Goal: Transaction & Acquisition: Purchase product/service

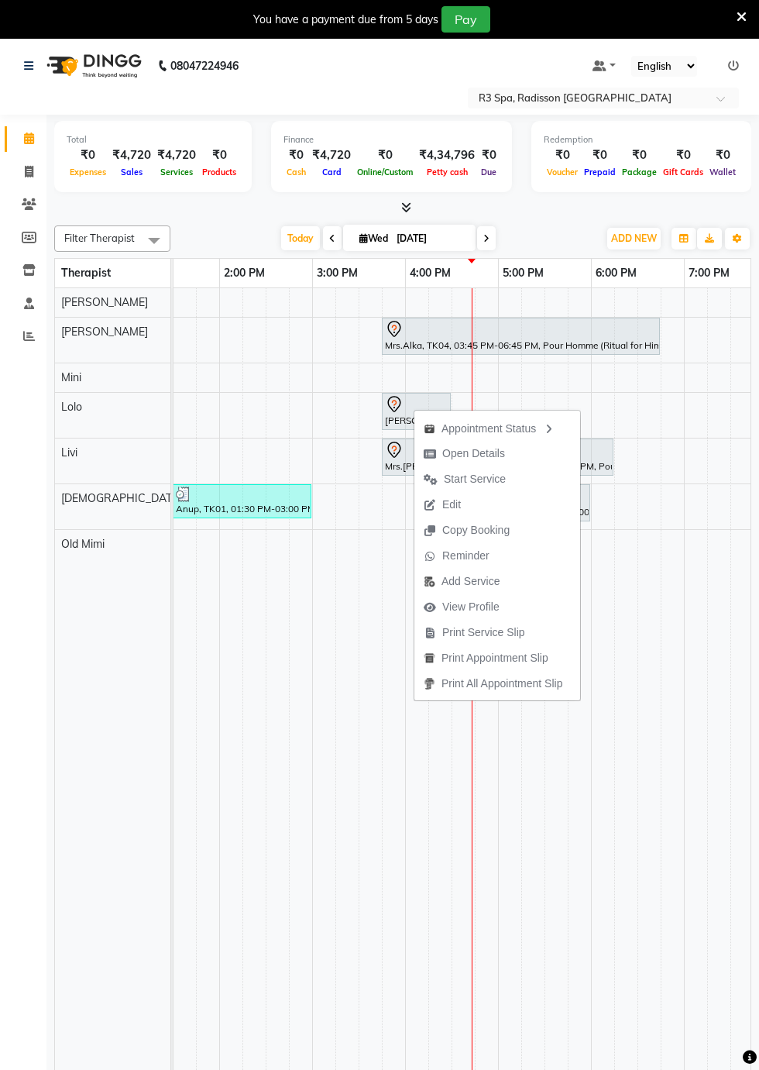
click at [474, 456] on span "Open Details" at bounding box center [473, 453] width 63 height 16
select select "7"
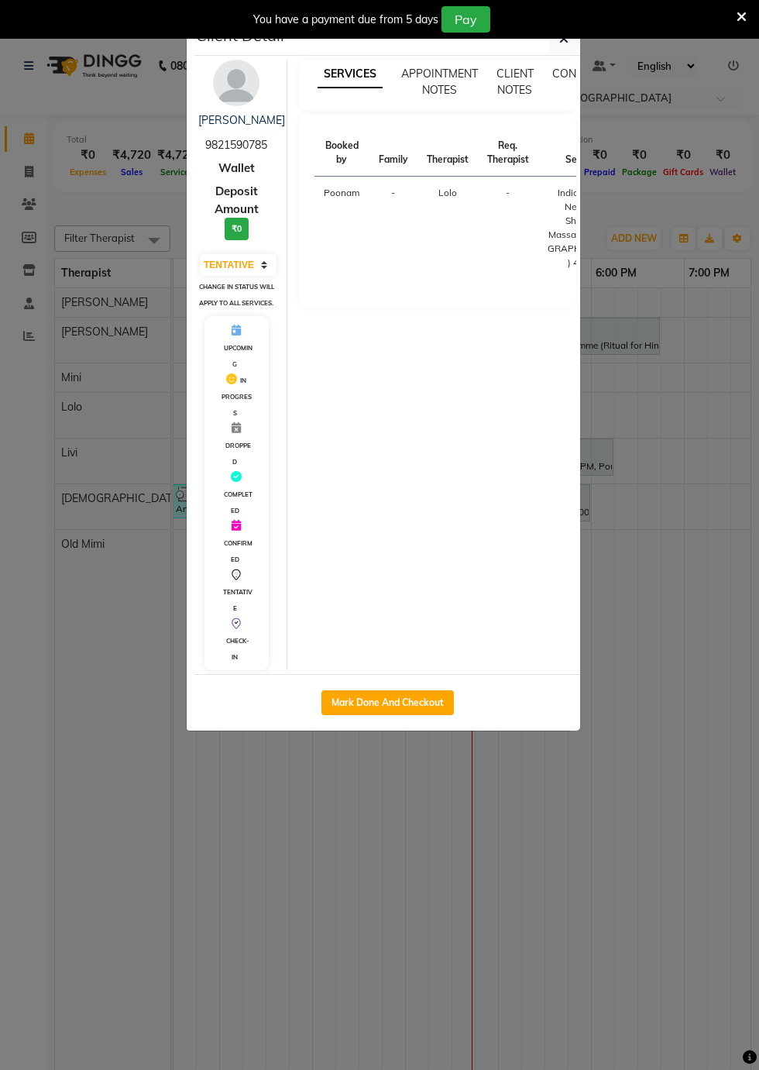
click at [411, 715] on button "Mark Done And Checkout" at bounding box center [387, 702] width 132 height 25
select select "service"
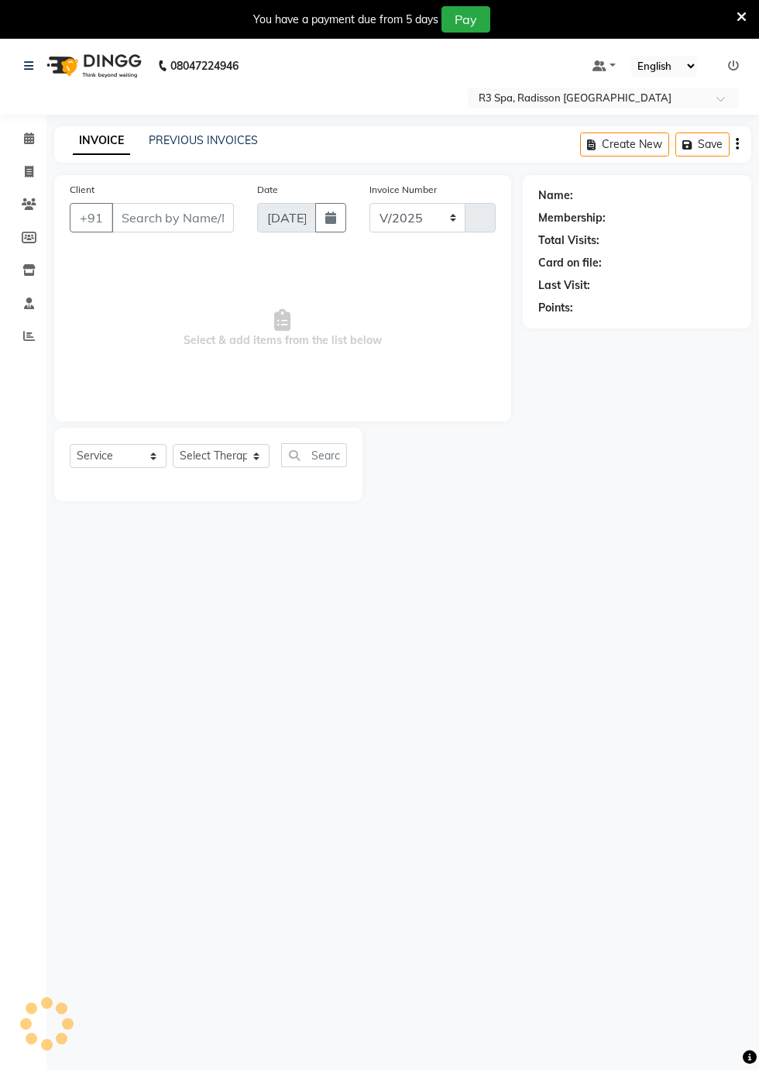
select select "8678"
type input "0277"
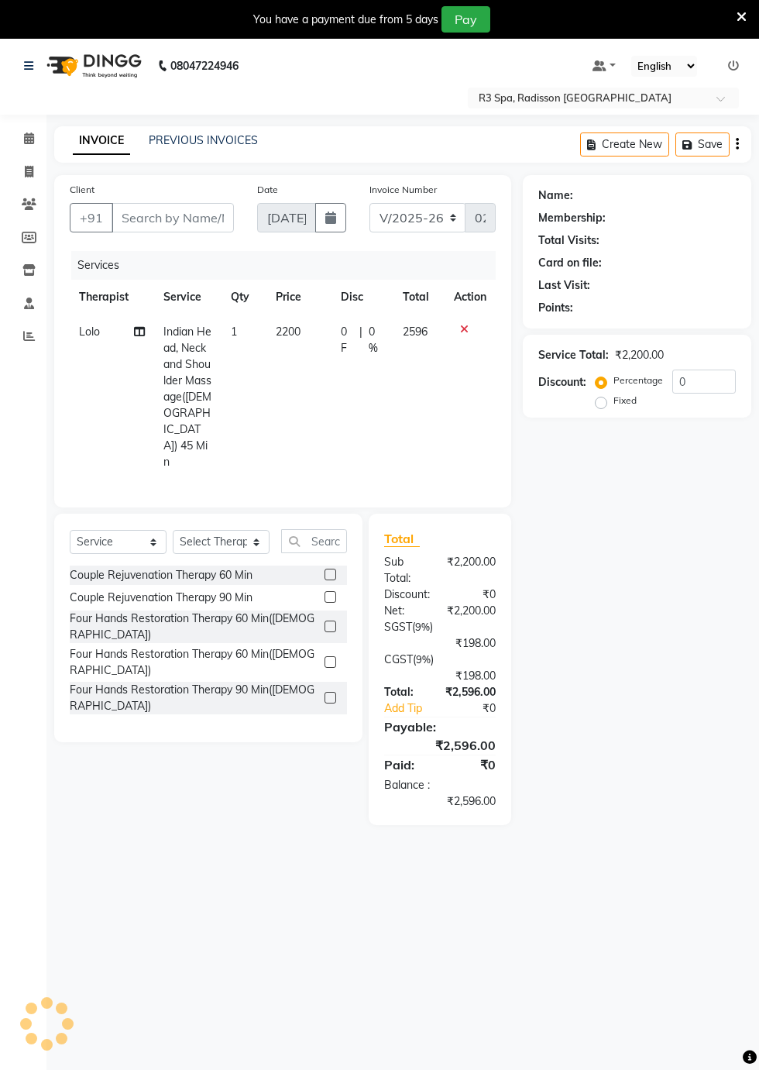
type input "98******85"
select select "87566"
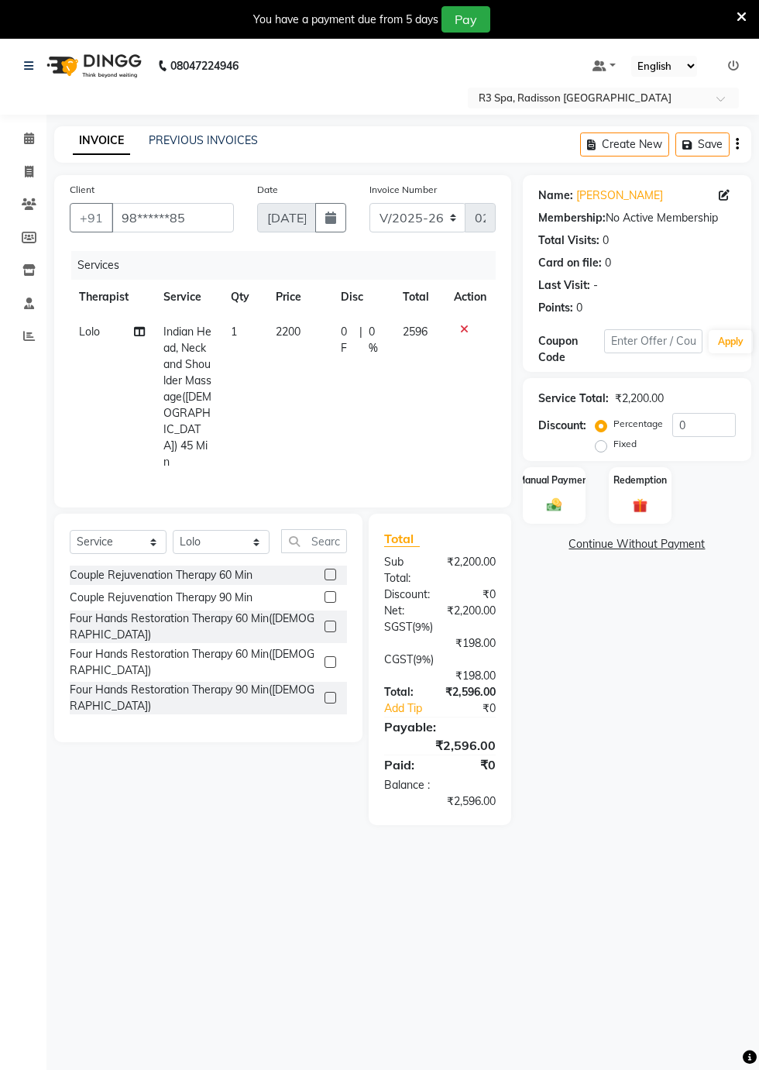
click at [555, 504] on img at bounding box center [554, 505] width 24 height 17
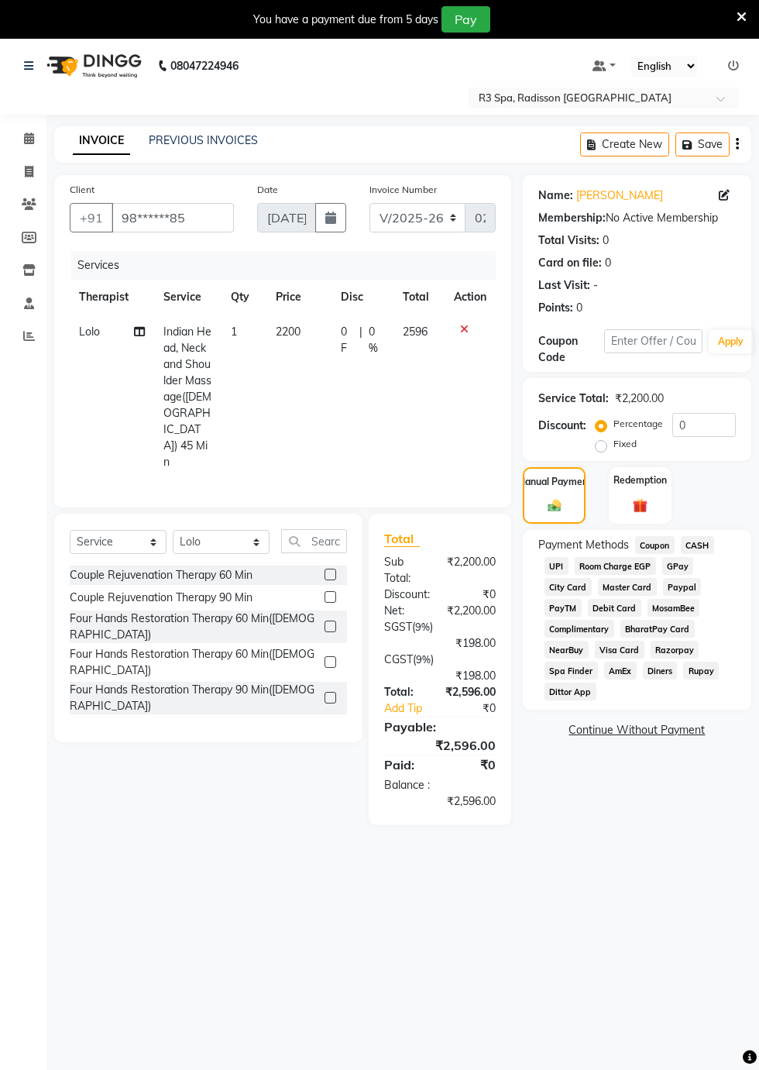
click at [620, 649] on span "Visa Card" at bounding box center [620, 650] width 50 height 18
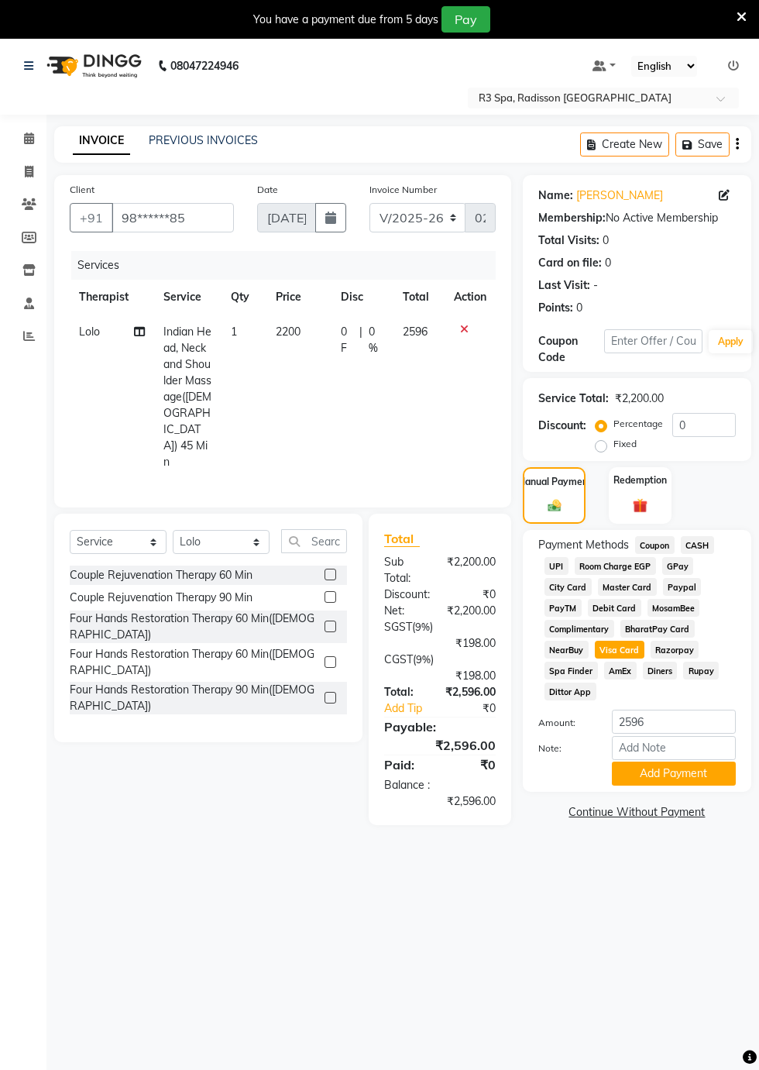
click at [679, 772] on button "Add Payment" at bounding box center [674, 774] width 124 height 24
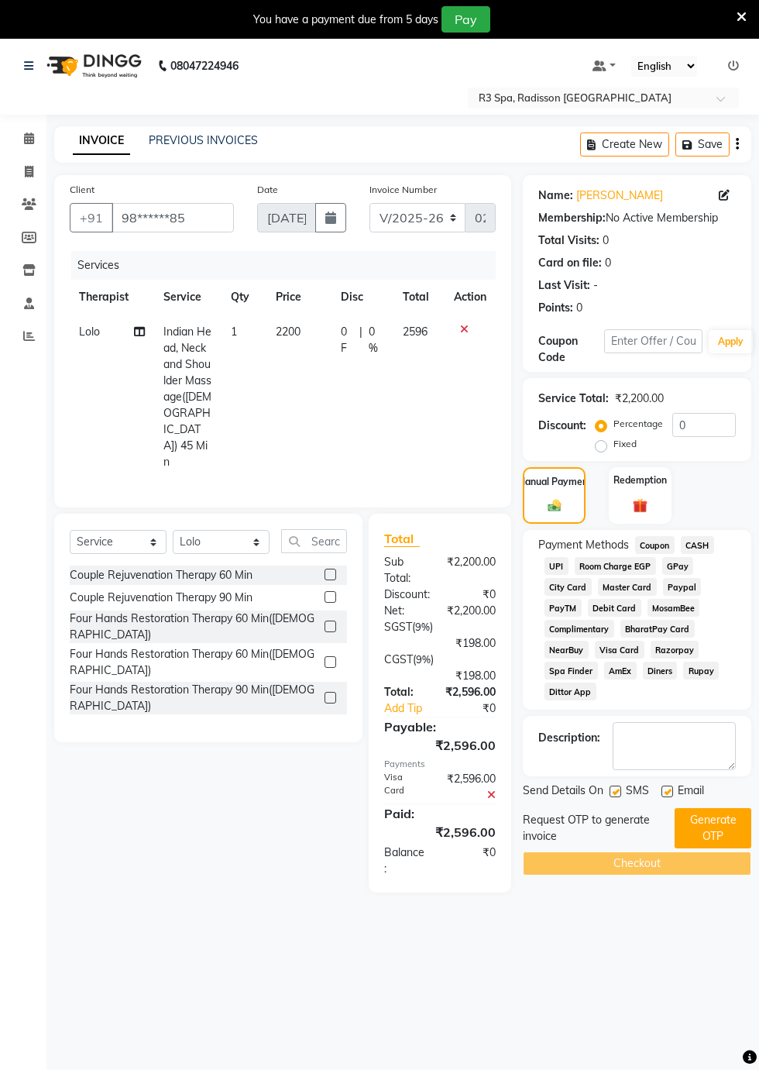
click at [710, 829] on button "Generate OTP" at bounding box center [713, 828] width 77 height 40
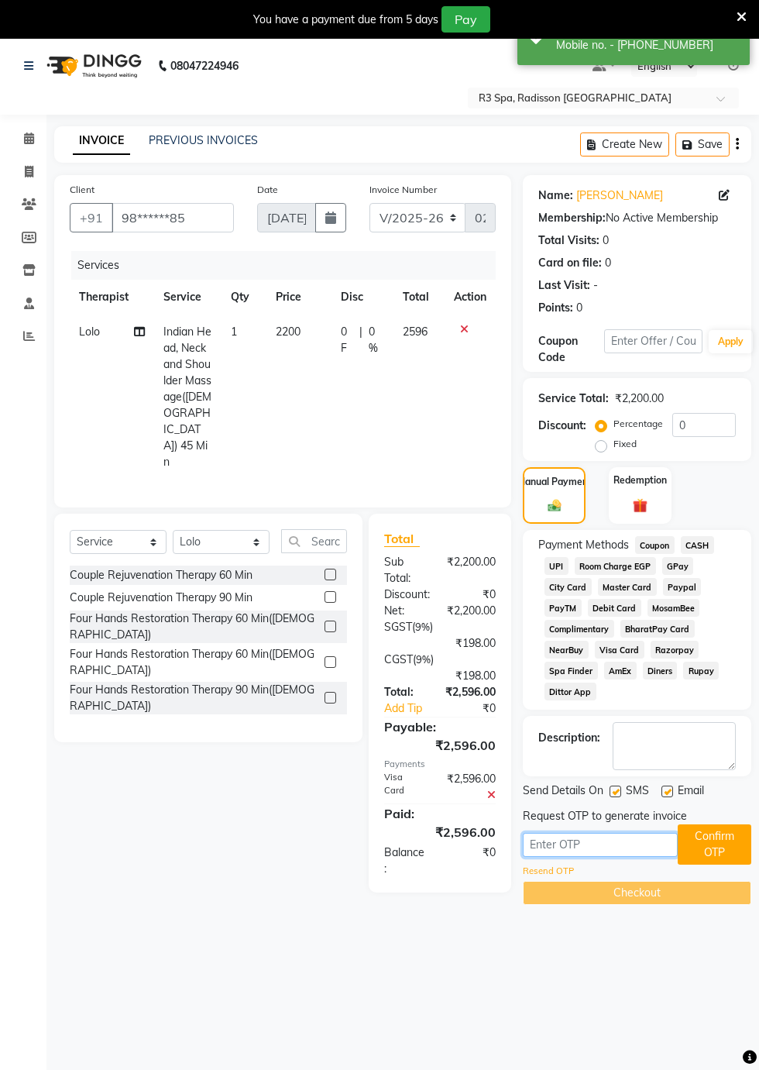
click at [545, 839] on input "text" at bounding box center [600, 845] width 155 height 24
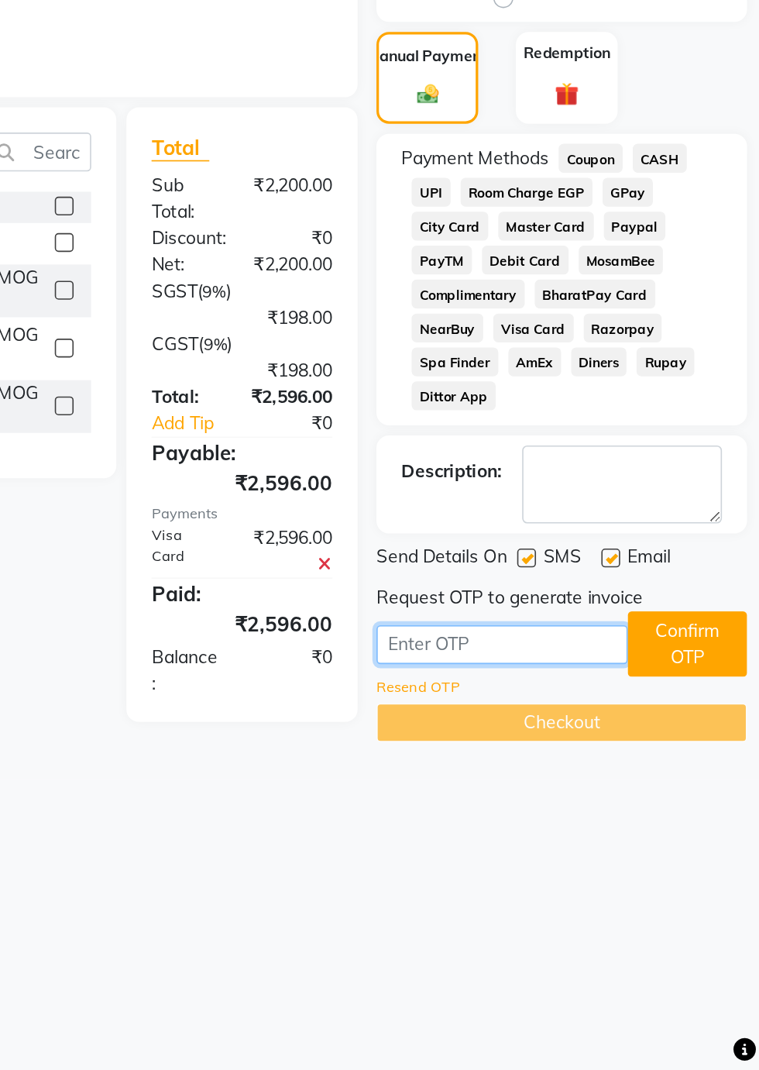
scroll to position [37, 0]
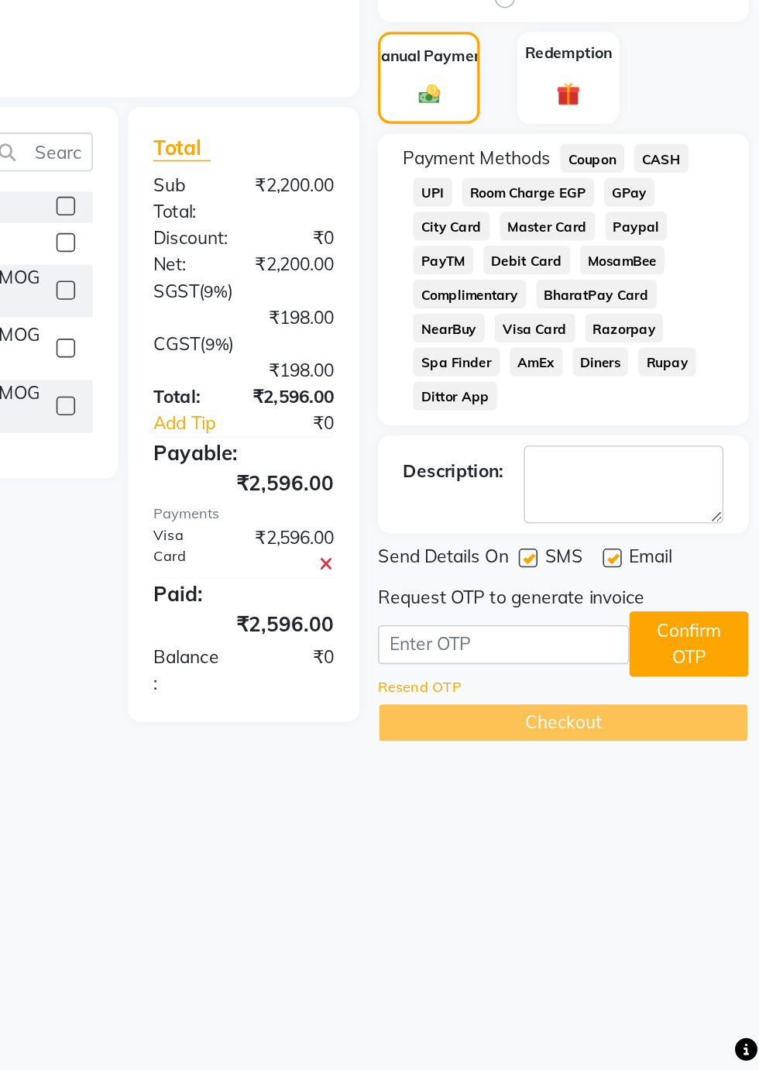
click at [620, 614] on span "Visa Card" at bounding box center [620, 612] width 50 height 18
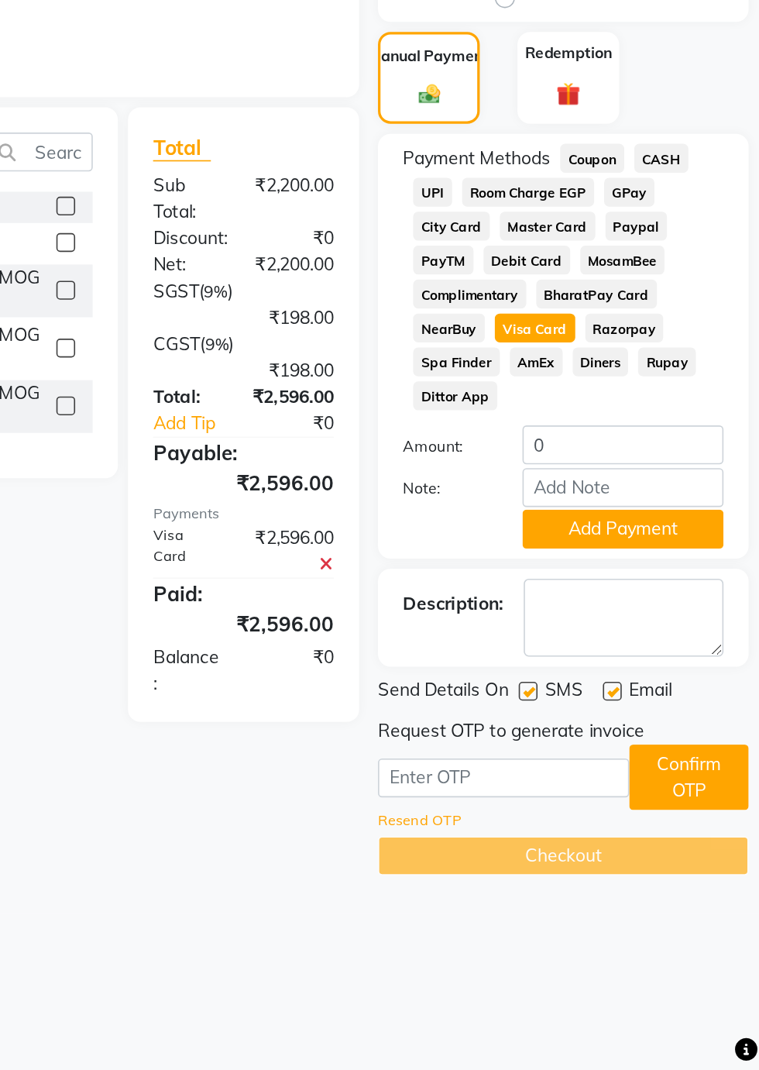
click at [672, 742] on button "Add Payment" at bounding box center [674, 736] width 124 height 24
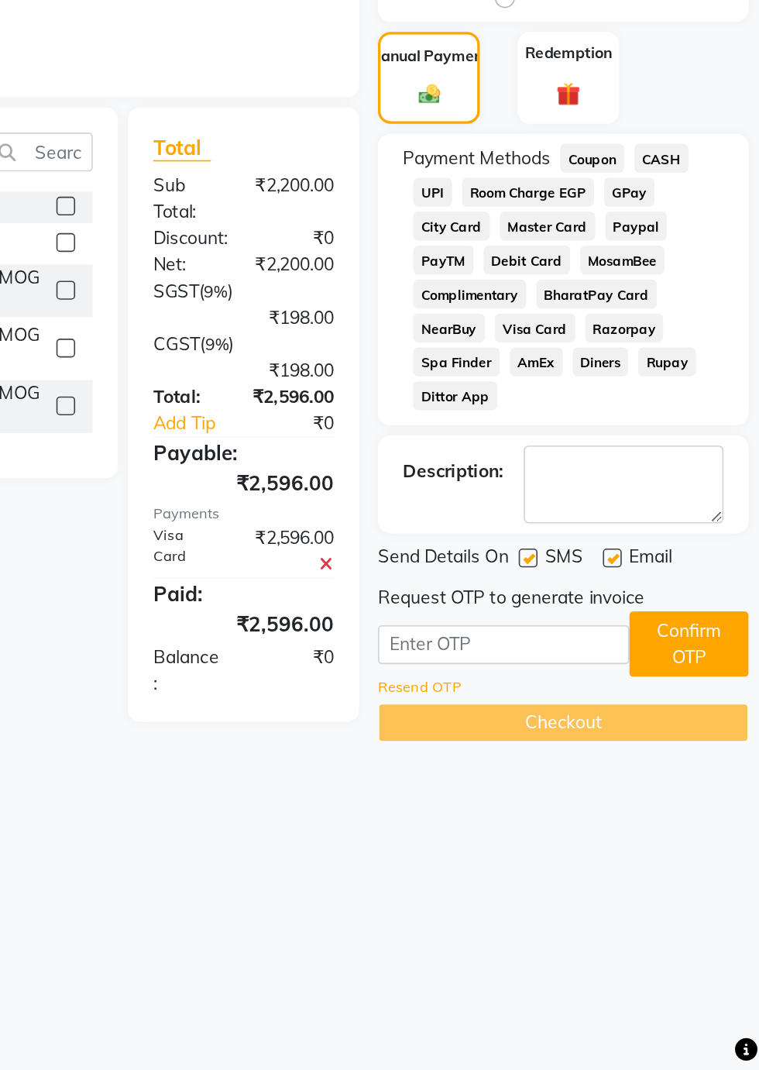
click at [618, 613] on span "Visa Card" at bounding box center [620, 612] width 50 height 18
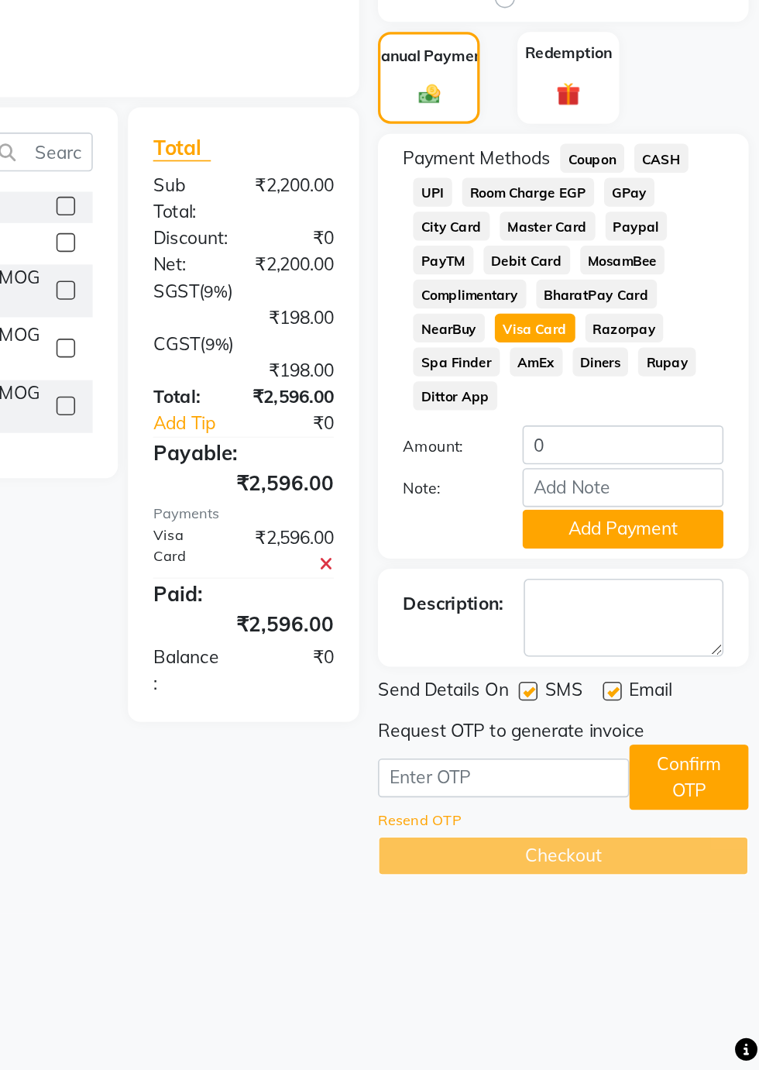
click at [684, 742] on button "Add Payment" at bounding box center [674, 736] width 124 height 24
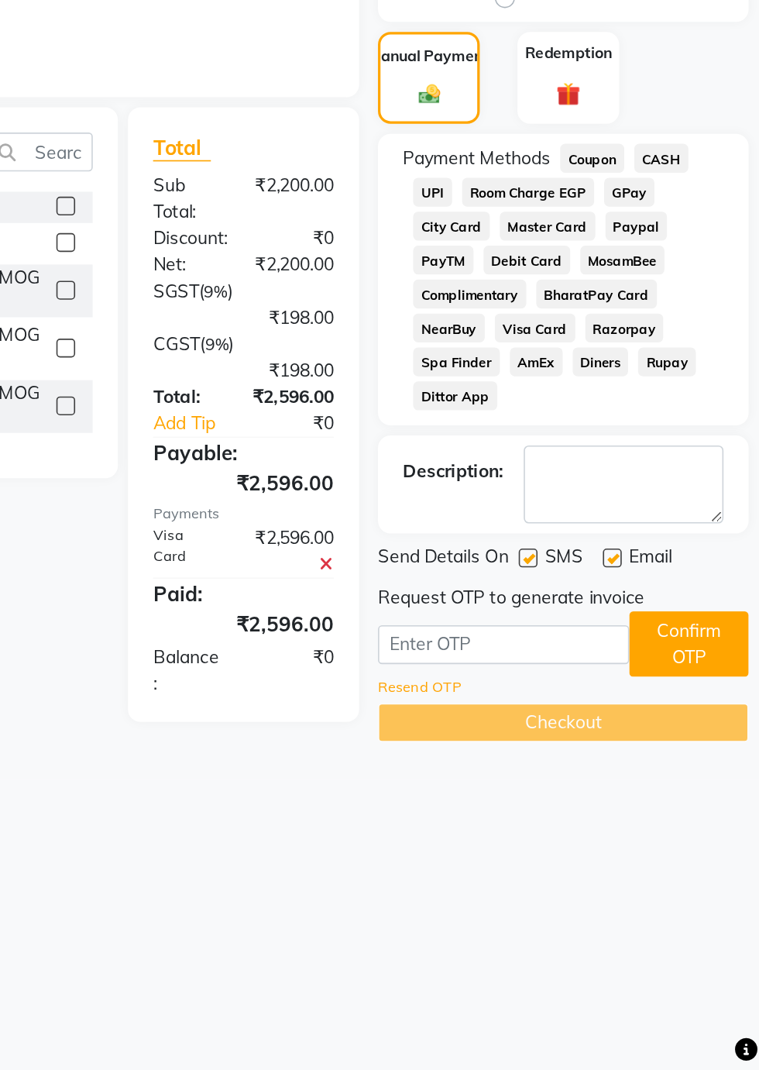
click at [542, 837] on link "Resend OTP" at bounding box center [548, 833] width 51 height 13
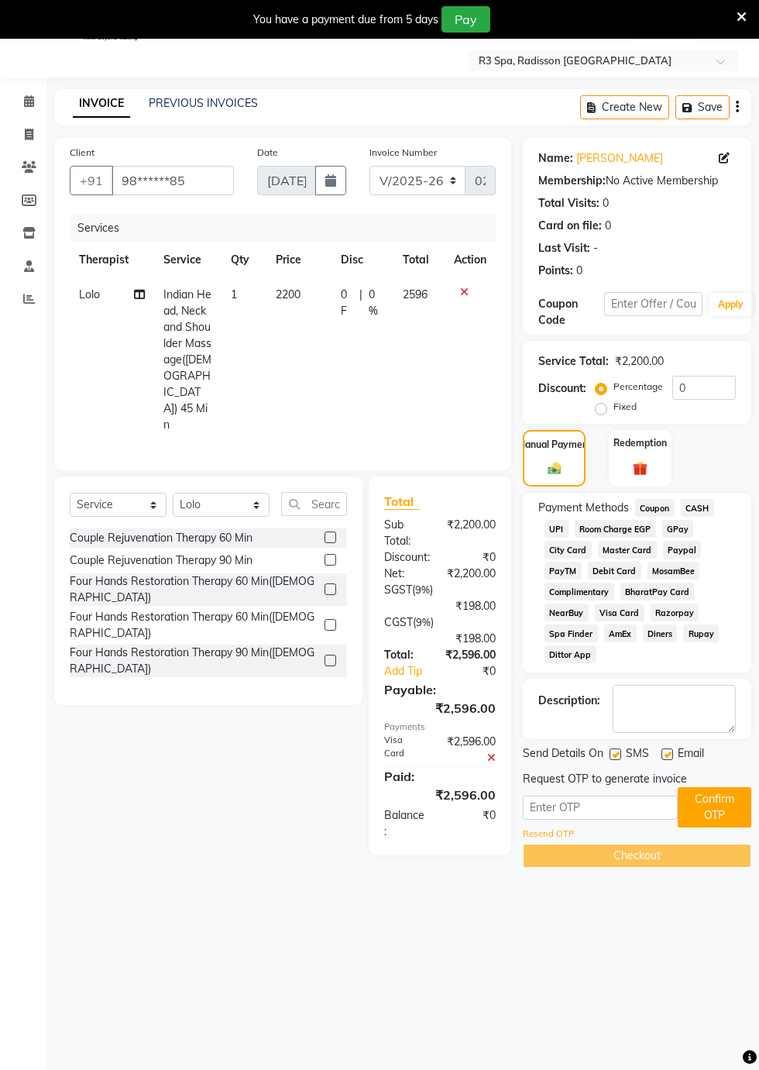
click at [623, 614] on span "Visa Card" at bounding box center [620, 612] width 50 height 18
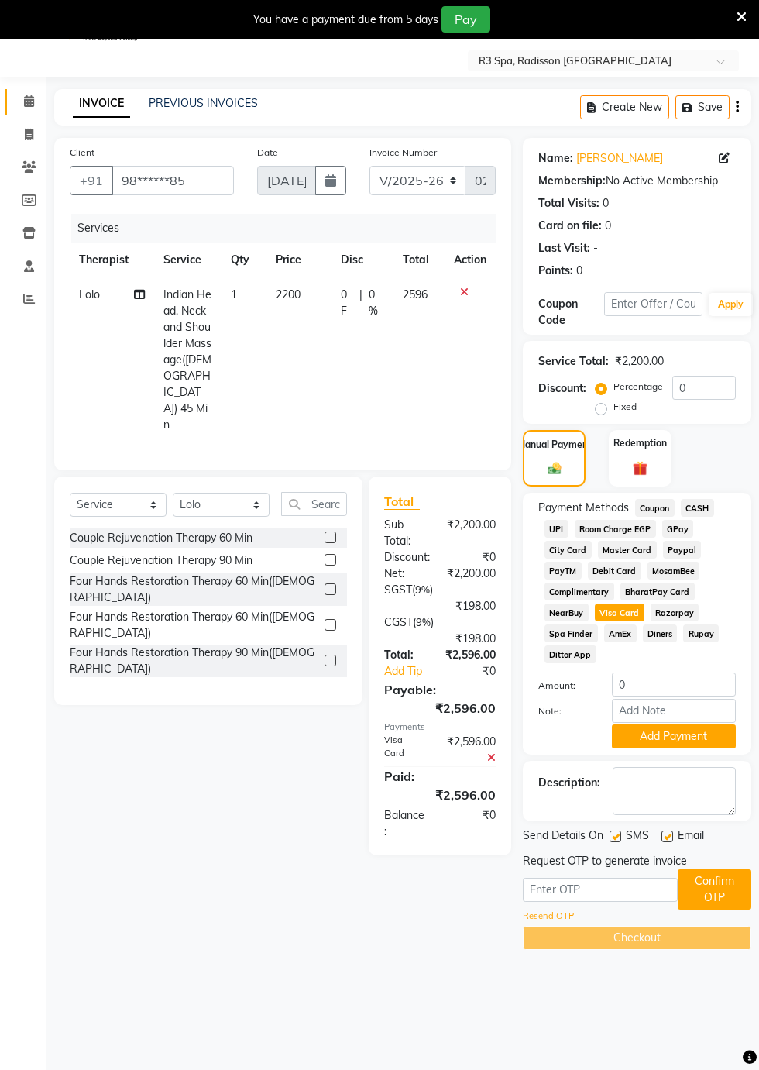
click at [28, 101] on icon at bounding box center [29, 101] width 10 height 12
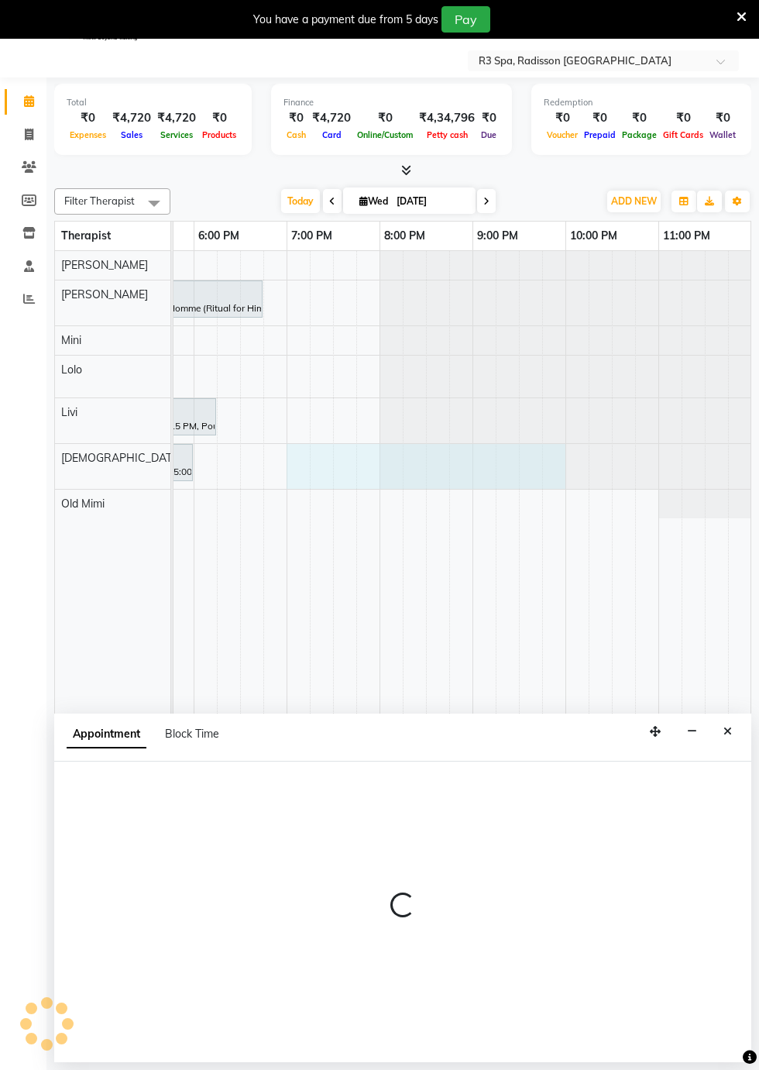
scroll to position [37, 0]
select select "87568"
select select "1140"
select select "tentative"
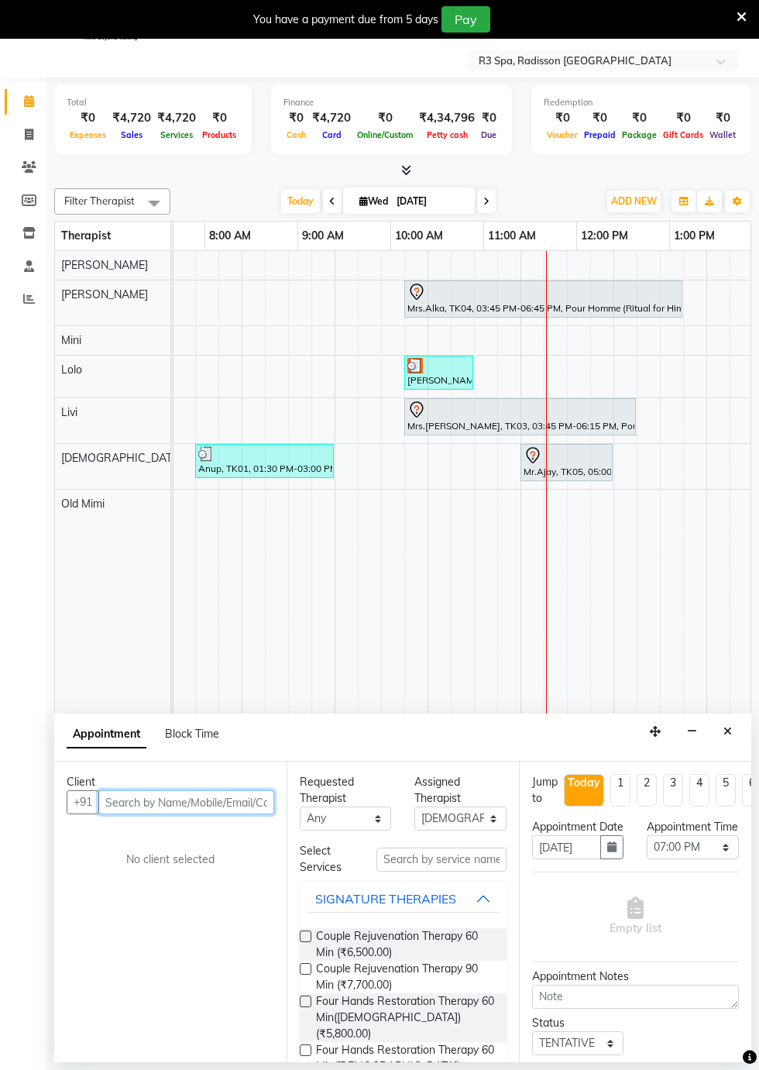
scroll to position [0, 583]
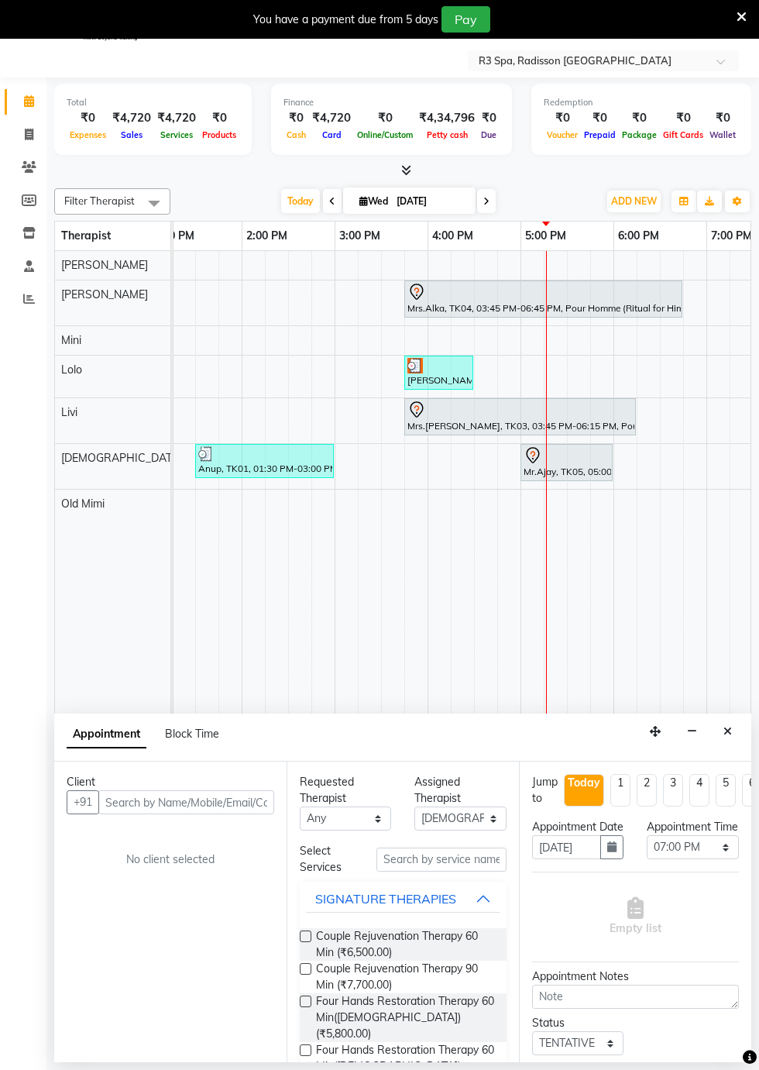
click at [423, 369] on div "[PERSON_NAME], TK02, 03:45 PM-04:30 PM, Indian Head, Neck and Shoulder Massage(…" at bounding box center [439, 372] width 66 height 29
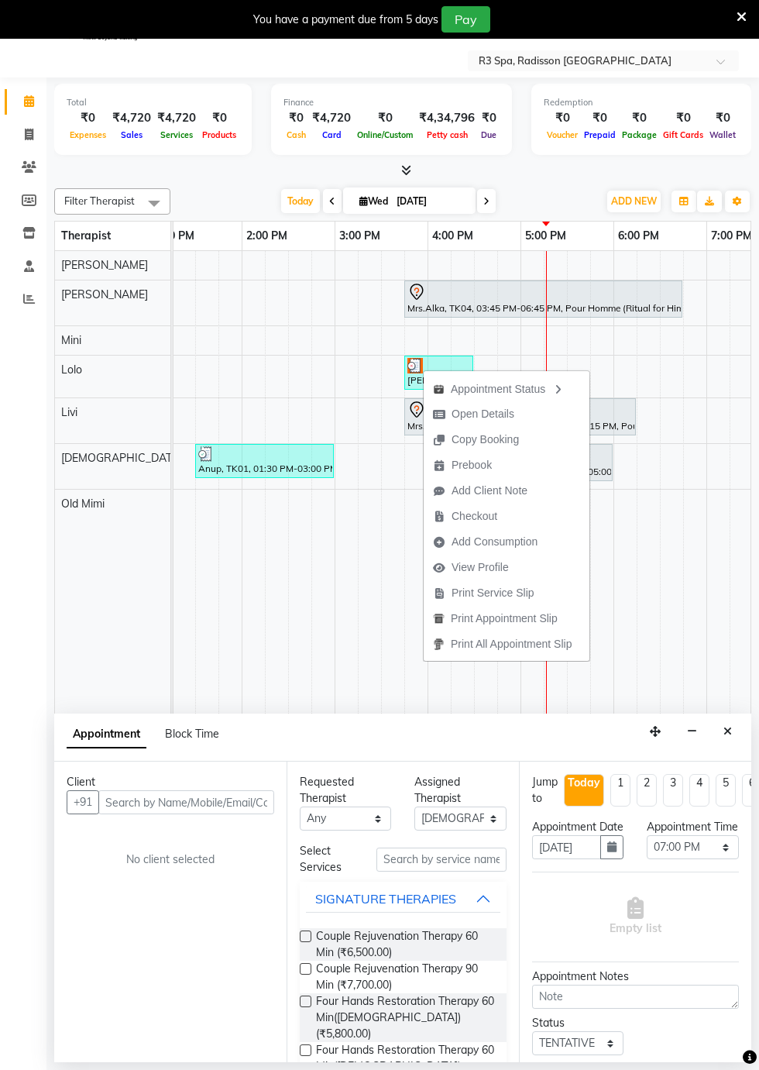
click at [493, 413] on span "Open Details" at bounding box center [483, 414] width 63 height 16
select select "3"
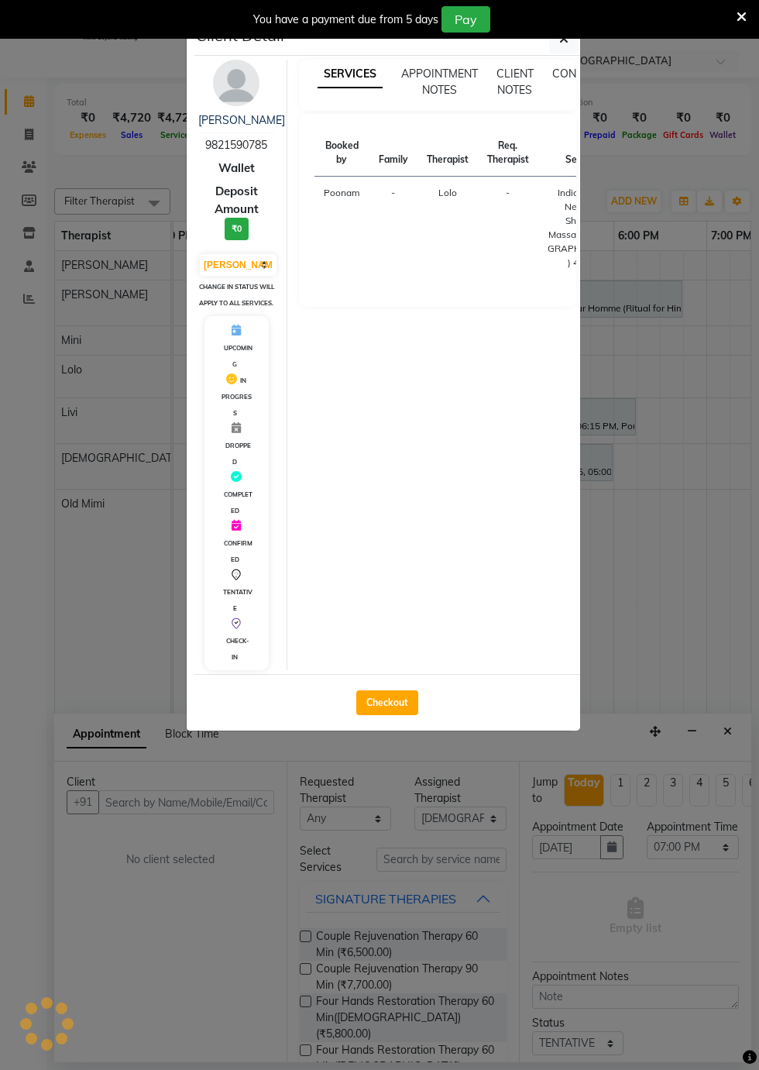
click at [398, 715] on button "Checkout" at bounding box center [387, 702] width 62 height 25
select select "service"
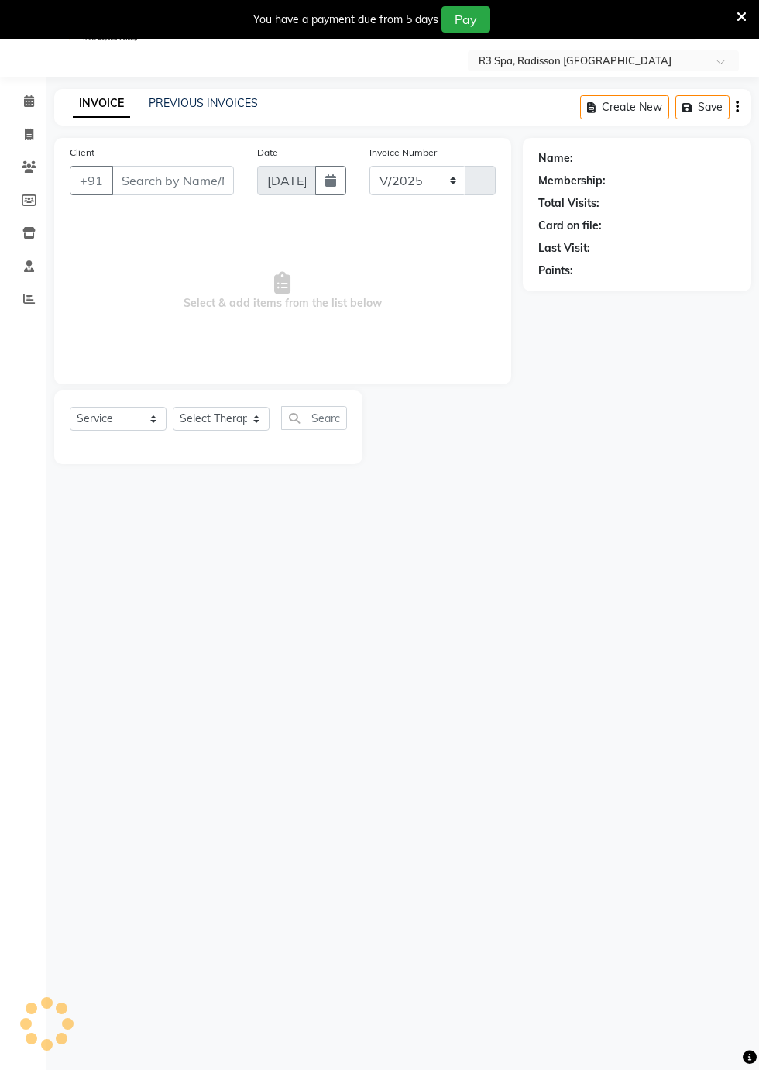
select select "8678"
type input "0277"
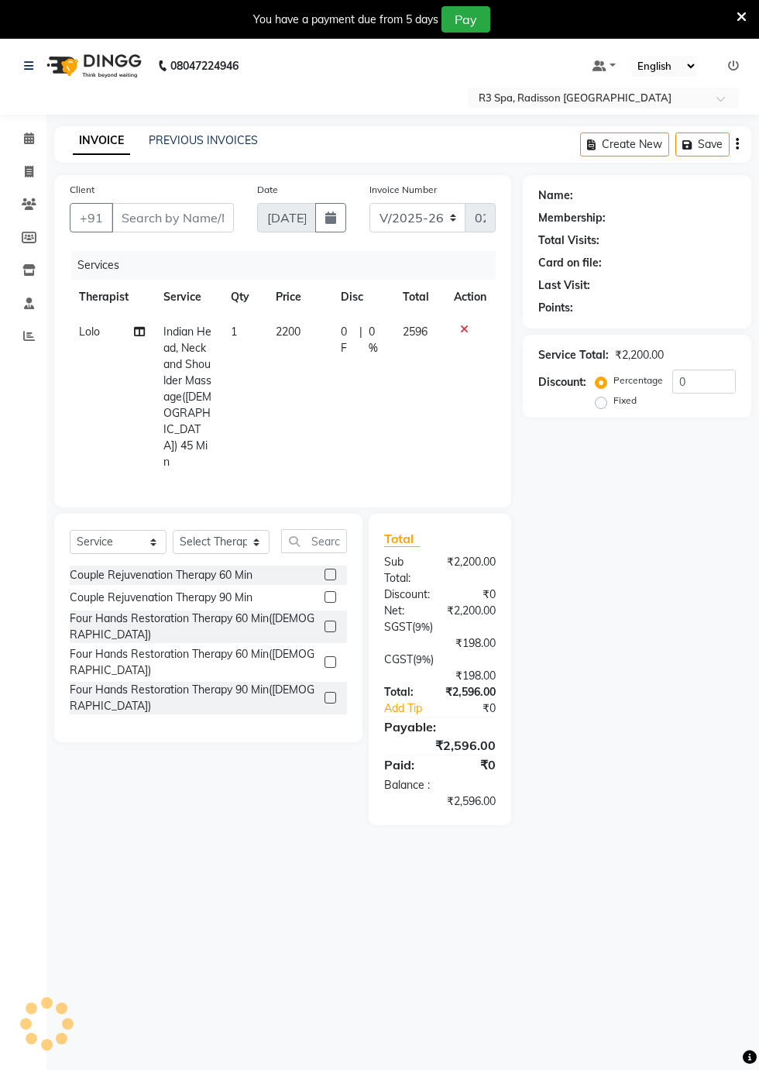
type input "98******85"
select select "87566"
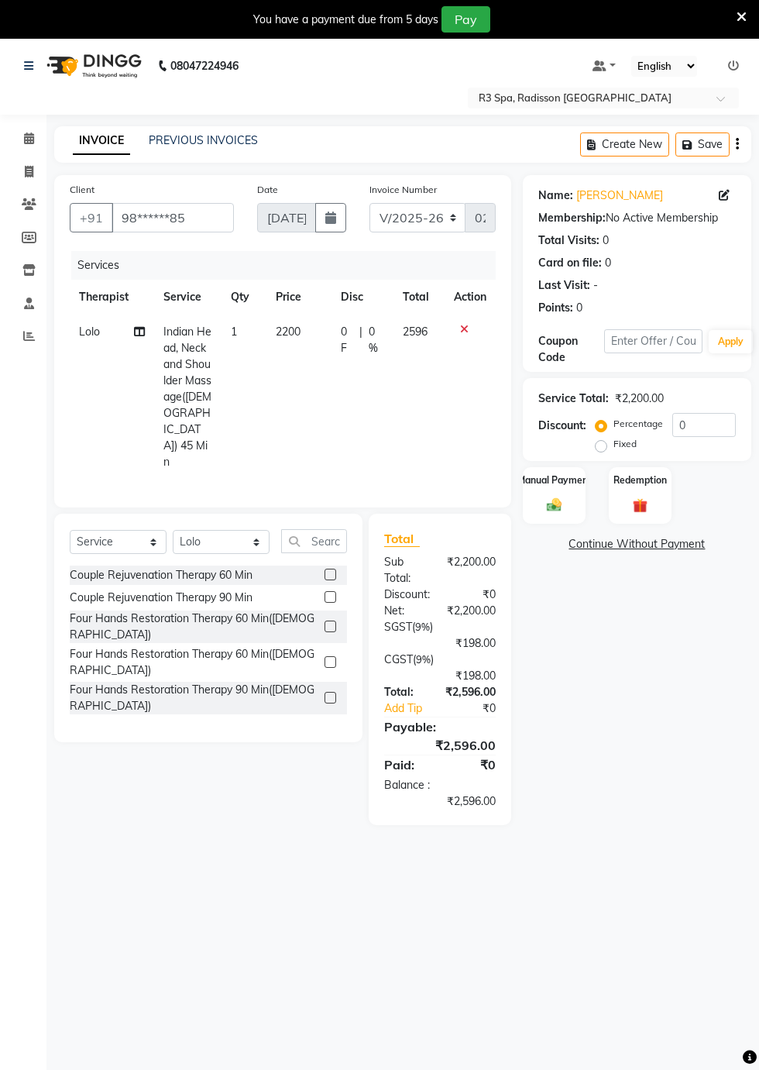
click at [559, 499] on img at bounding box center [554, 505] width 24 height 17
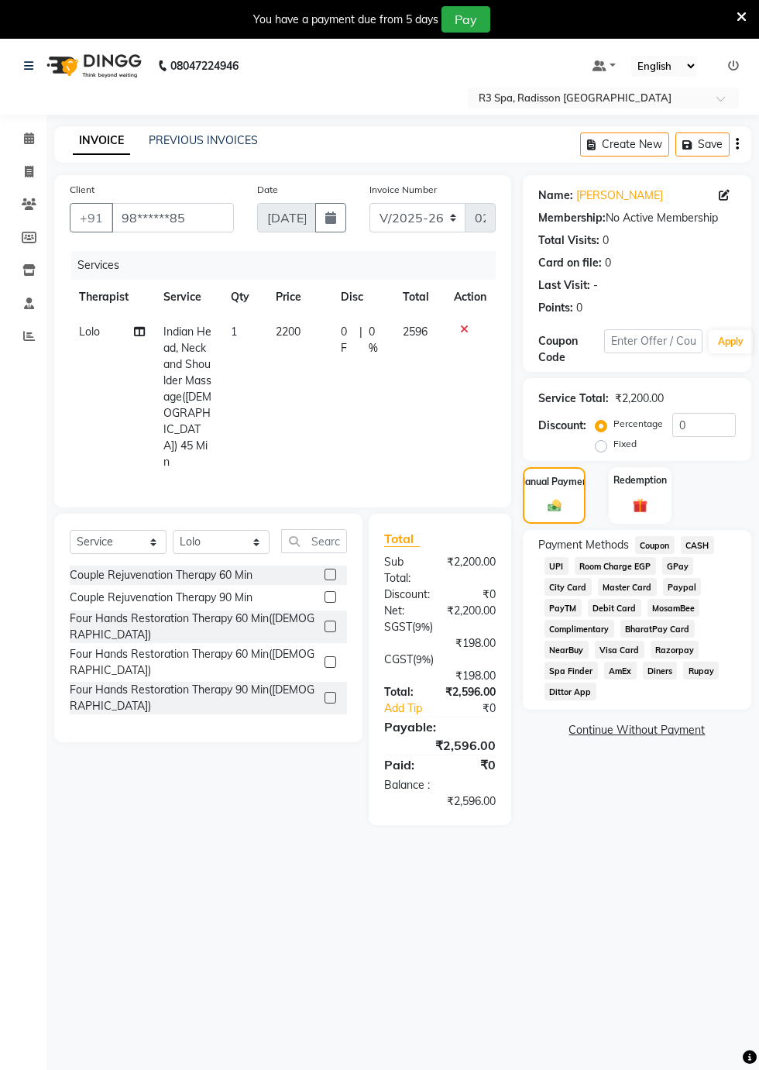
click at [617, 649] on span "Visa Card" at bounding box center [620, 650] width 50 height 18
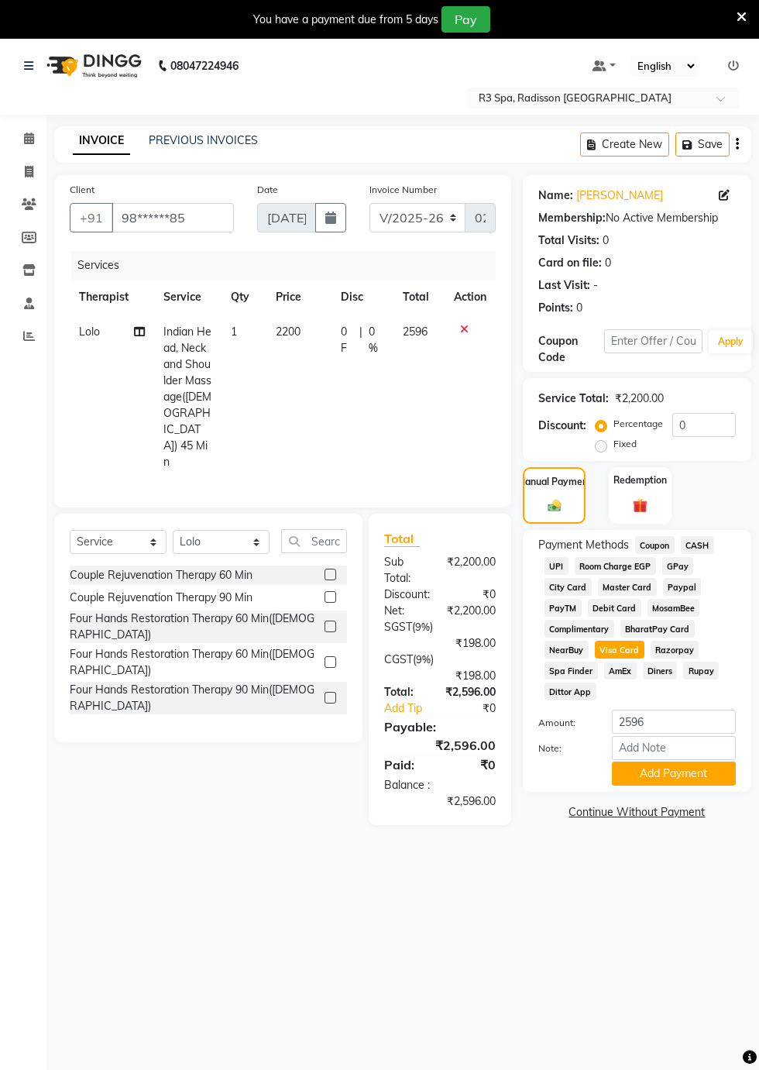
click at [672, 777] on button "Add Payment" at bounding box center [674, 774] width 124 height 24
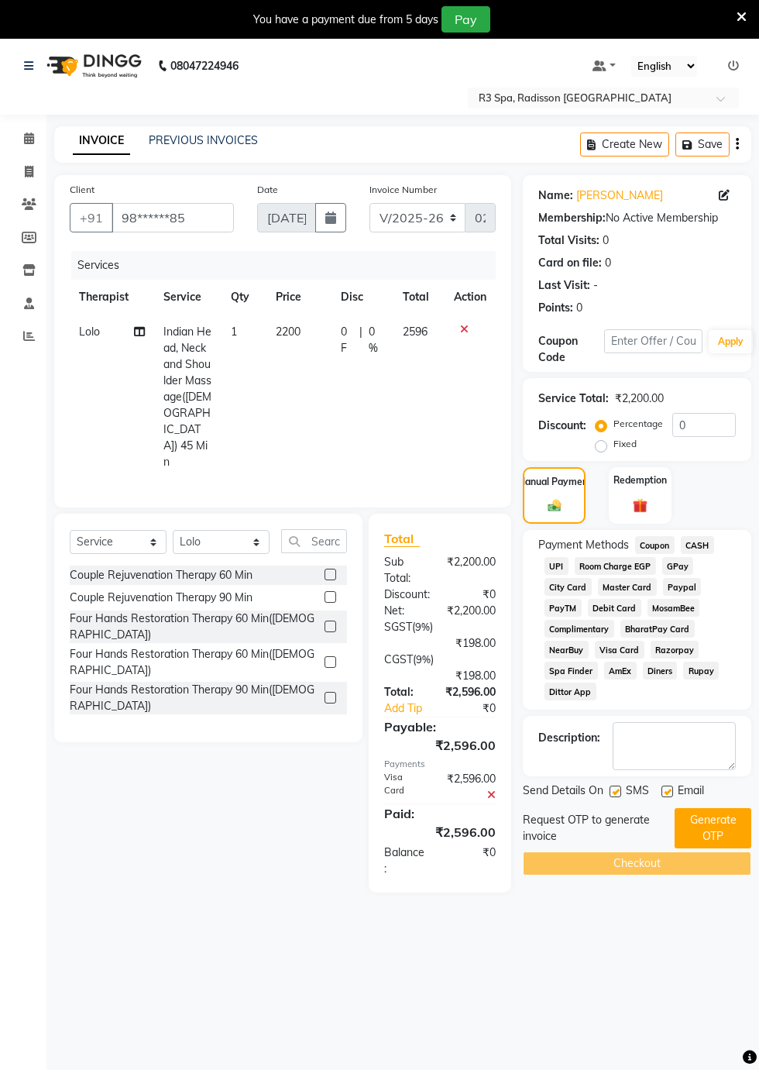
click at [711, 830] on button "Generate OTP" at bounding box center [713, 828] width 77 height 40
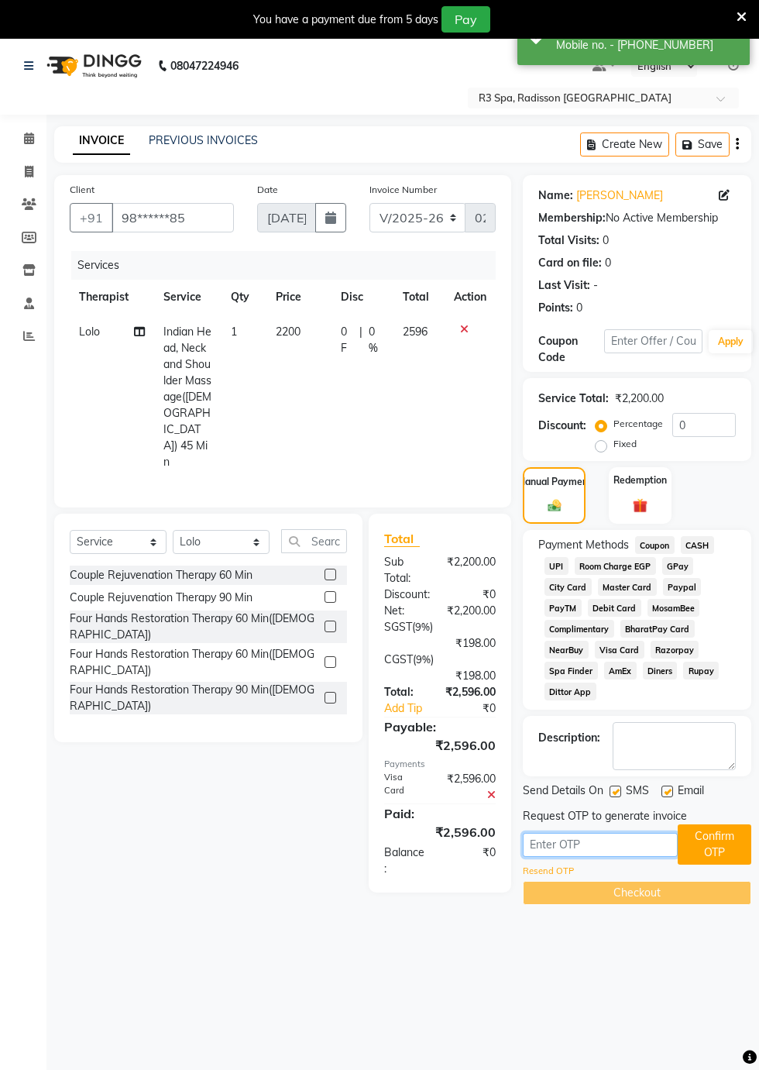
click at [555, 841] on input "text" at bounding box center [600, 845] width 155 height 24
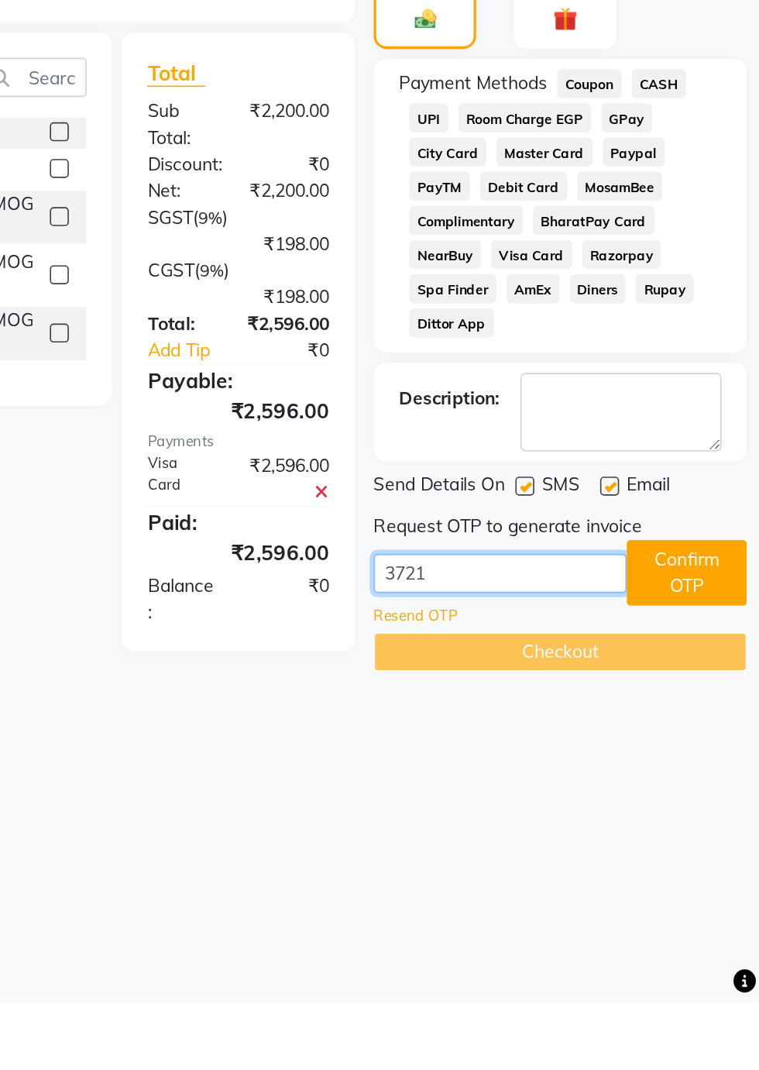
type input "3721"
click at [710, 806] on button "Confirm OTP" at bounding box center [715, 807] width 74 height 40
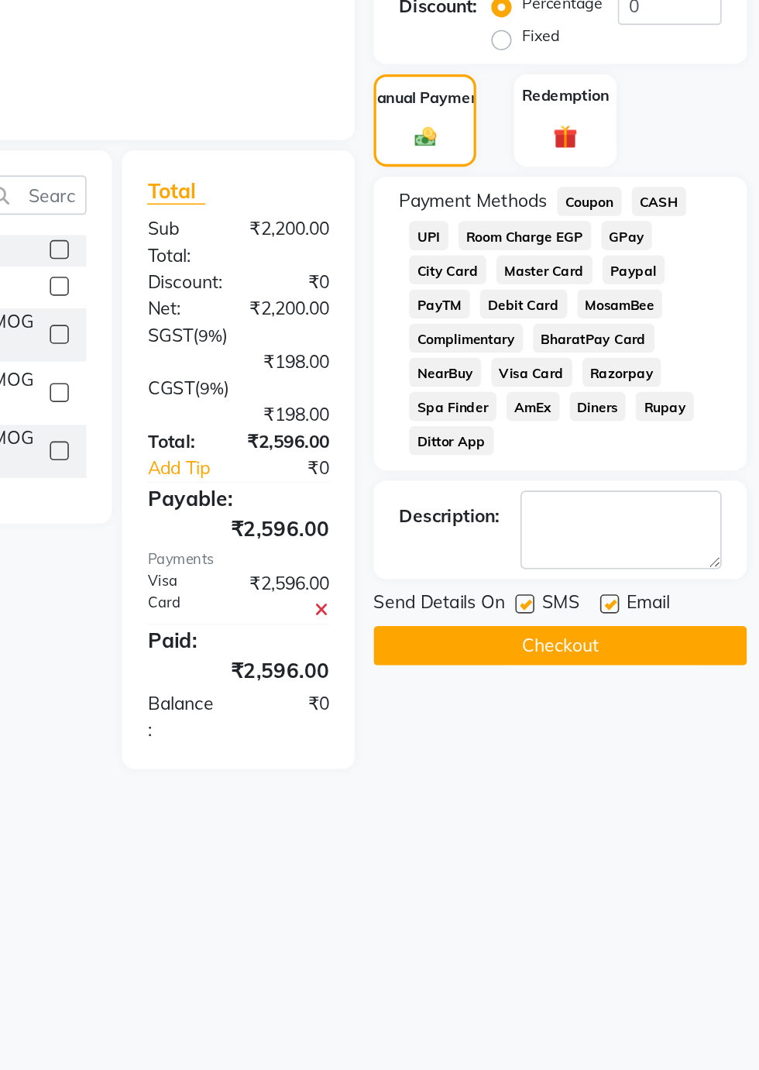
click at [639, 785] on button "Checkout" at bounding box center [637, 780] width 229 height 24
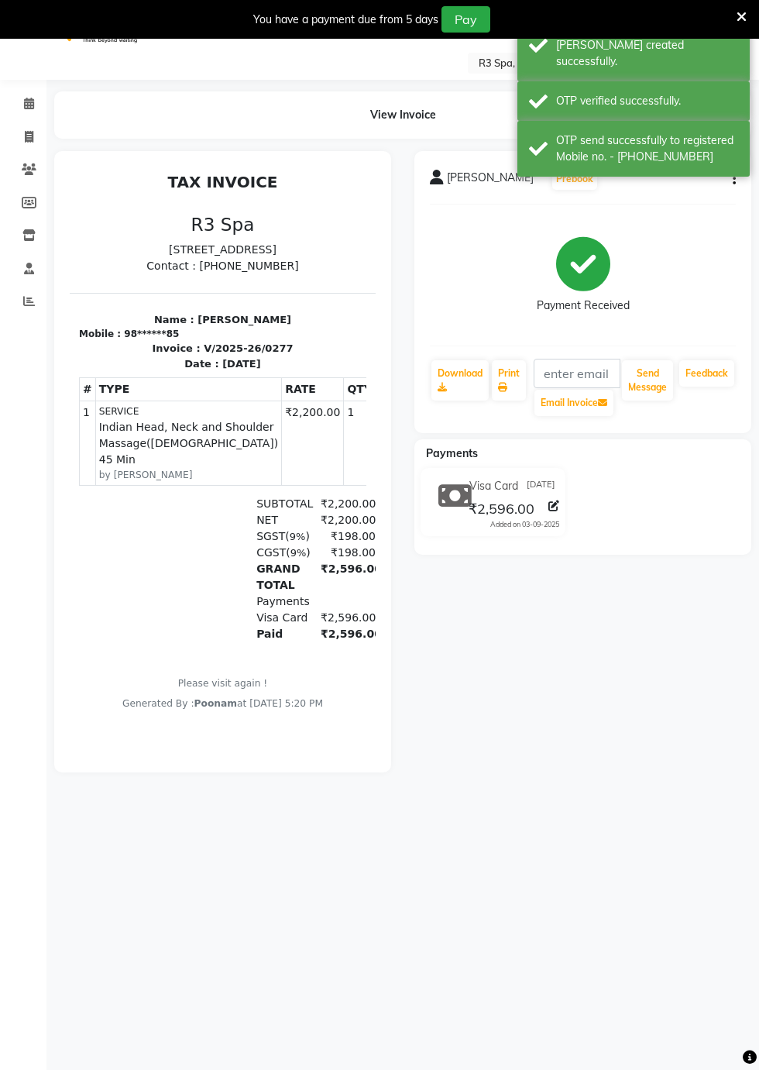
scroll to position [36, 0]
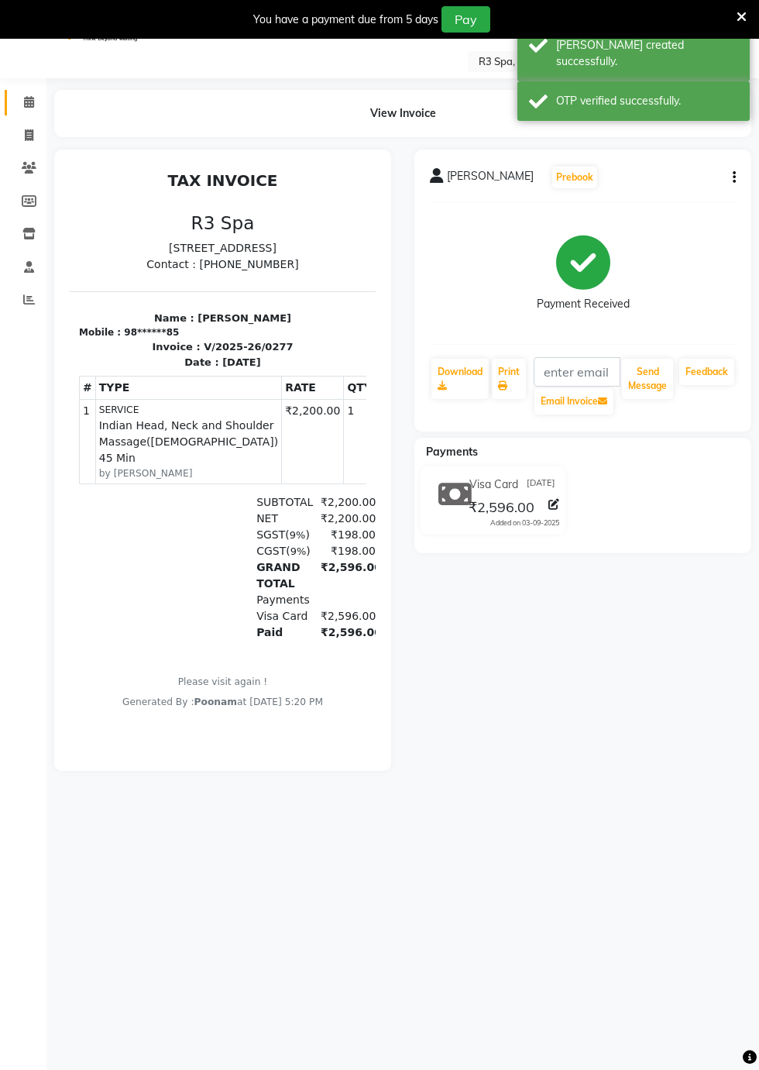
click at [28, 102] on icon at bounding box center [29, 102] width 10 height 12
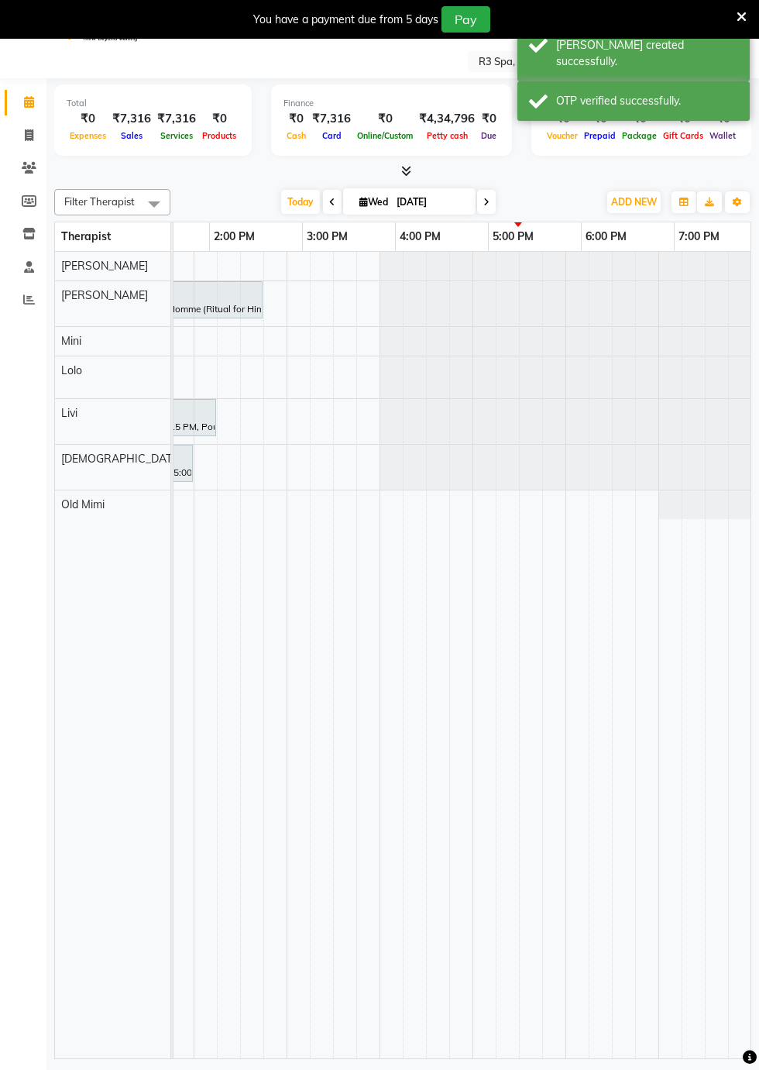
scroll to position [0, 615]
